Goal: Communication & Community: Connect with others

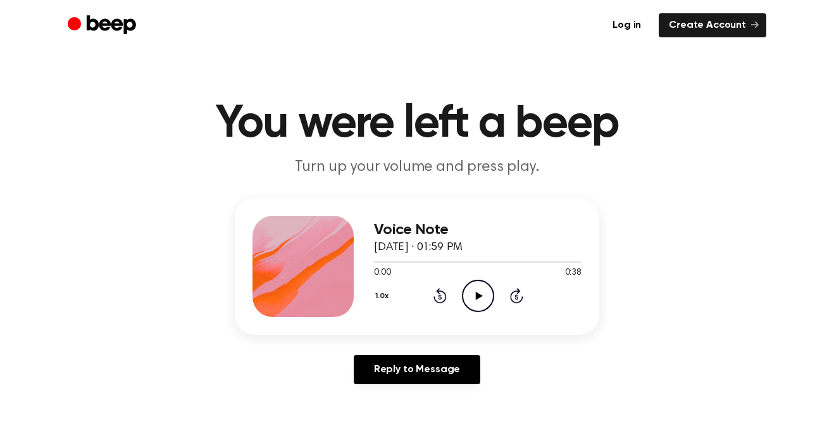
click at [472, 295] on icon "Play Audio" at bounding box center [478, 296] width 32 height 32
click at [477, 300] on icon "Play Audio" at bounding box center [478, 296] width 32 height 32
click at [376, 391] on div "Reply to Message" at bounding box center [417, 374] width 364 height 39
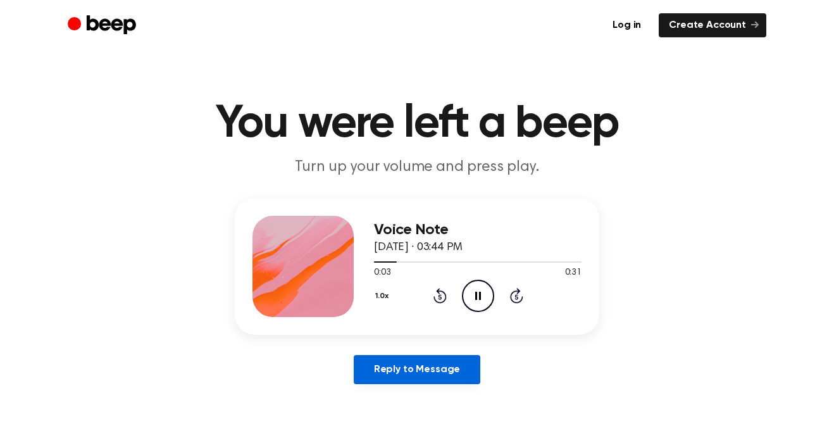
click at [378, 380] on link "Reply to Message" at bounding box center [417, 369] width 126 height 29
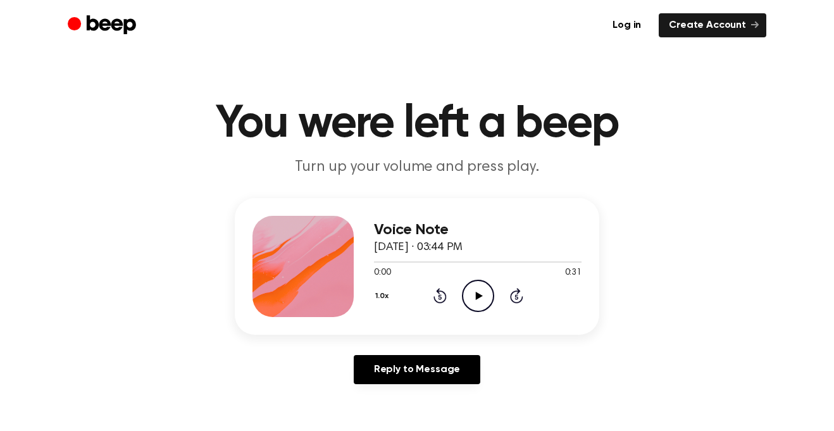
click at [484, 294] on icon "Play Audio" at bounding box center [478, 296] width 32 height 32
click at [471, 293] on icon "Play Audio" at bounding box center [478, 296] width 32 height 32
click at [467, 297] on icon "Play Audio" at bounding box center [478, 296] width 32 height 32
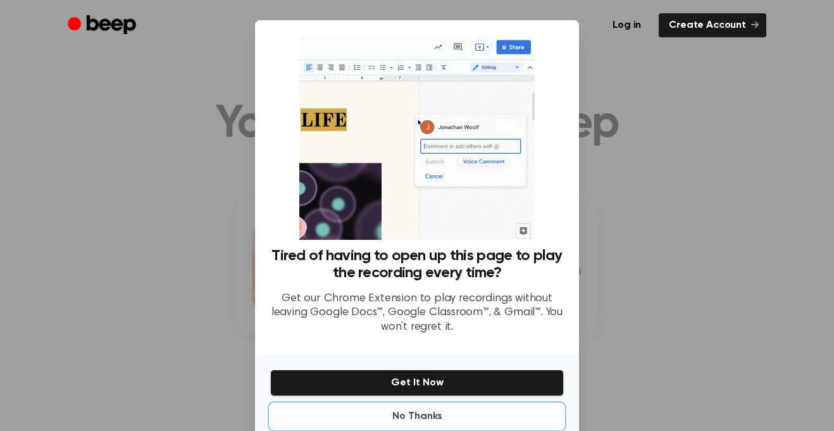
click at [390, 426] on button "No Thanks" at bounding box center [416, 415] width 293 height 25
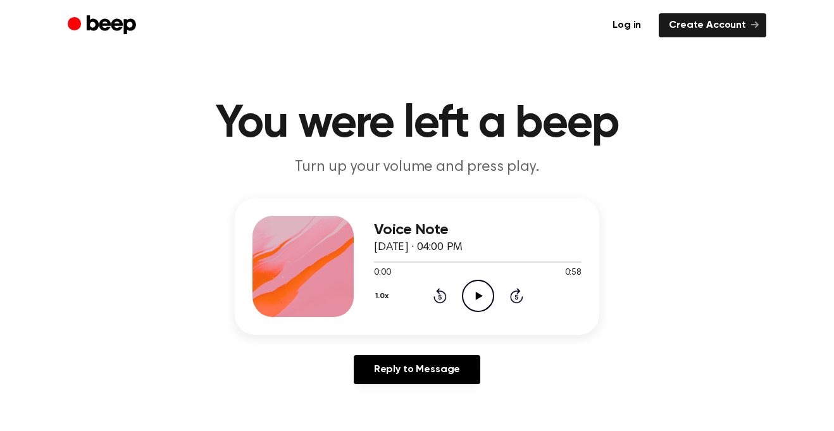
click at [477, 309] on icon "Play Audio" at bounding box center [478, 296] width 32 height 32
click at [475, 293] on icon at bounding box center [478, 296] width 7 height 8
click at [474, 300] on icon "Play Audio" at bounding box center [478, 296] width 32 height 32
